Goal: Learn about a topic: Learn about a topic

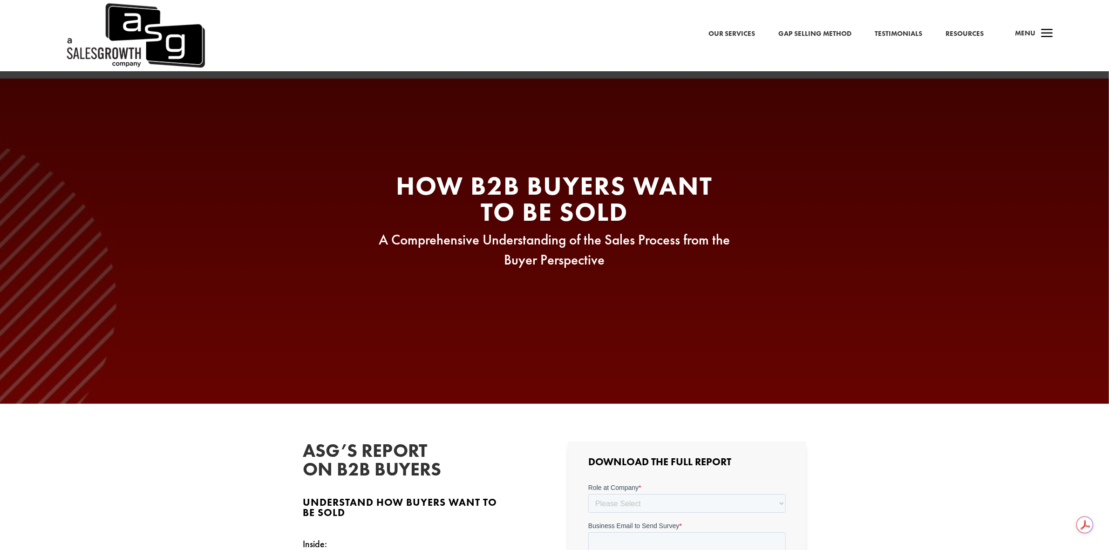
click at [152, 43] on img at bounding box center [135, 35] width 140 height 71
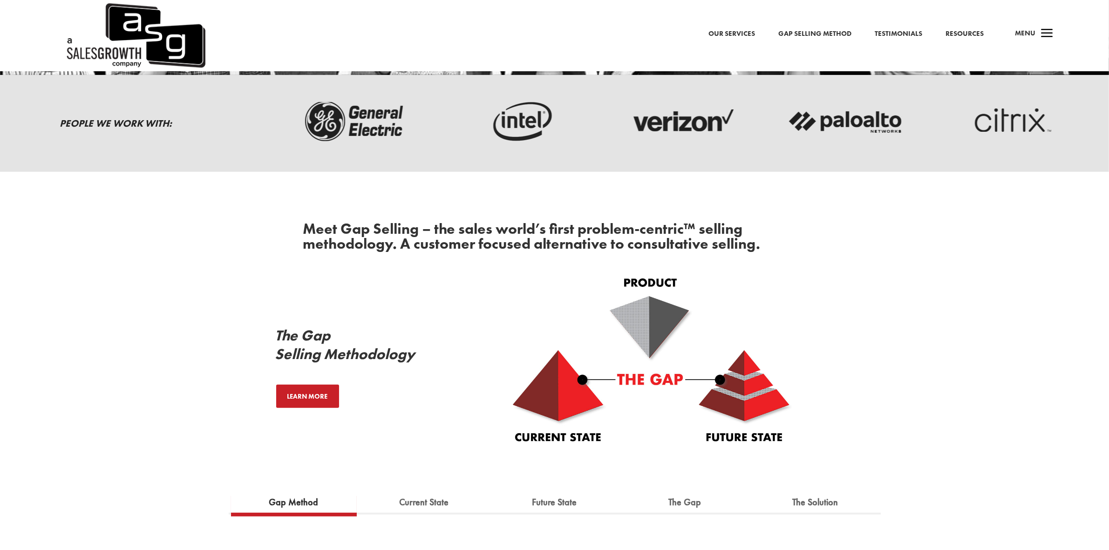
scroll to position [233, 0]
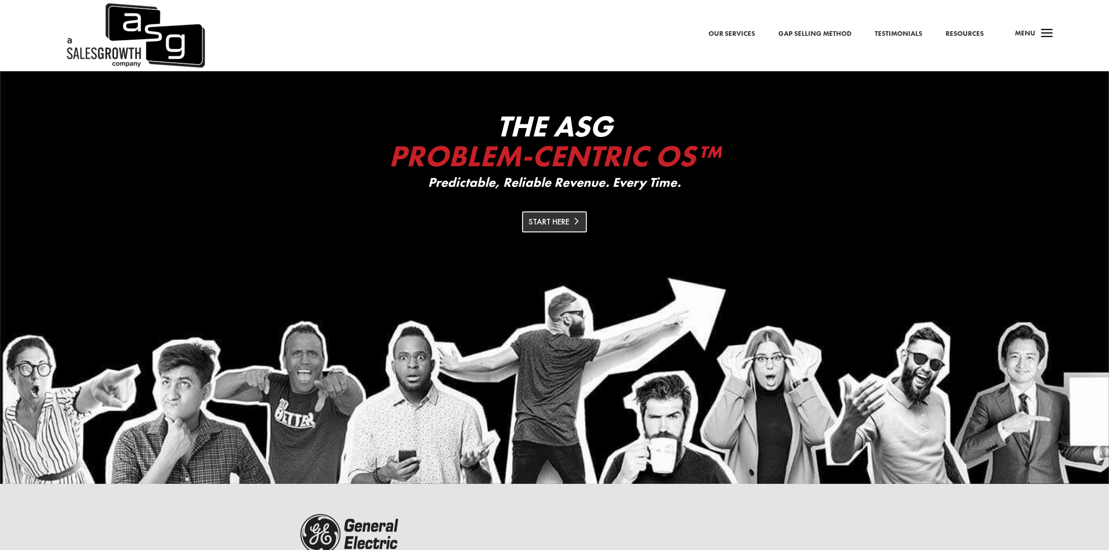
click at [556, 226] on link "Start Here" at bounding box center [554, 221] width 65 height 21
